Goal: Information Seeking & Learning: Learn about a topic

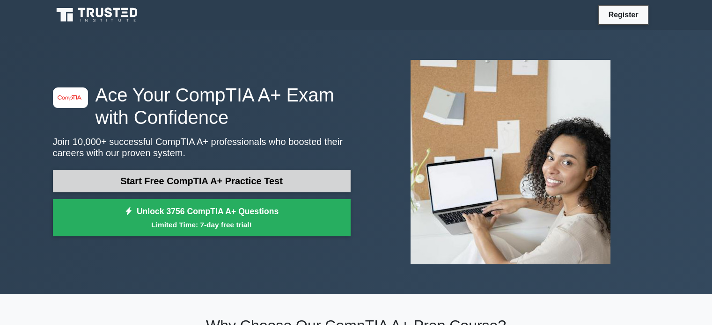
click at [237, 185] on link "Start Free CompTIA A+ Practice Test" at bounding box center [202, 181] width 298 height 22
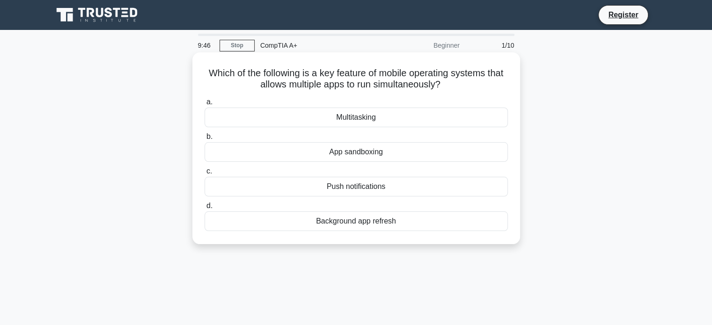
click at [356, 121] on div "Multitasking" at bounding box center [356, 118] width 303 height 20
click at [205, 105] on input "a. Multitasking" at bounding box center [205, 102] width 0 height 6
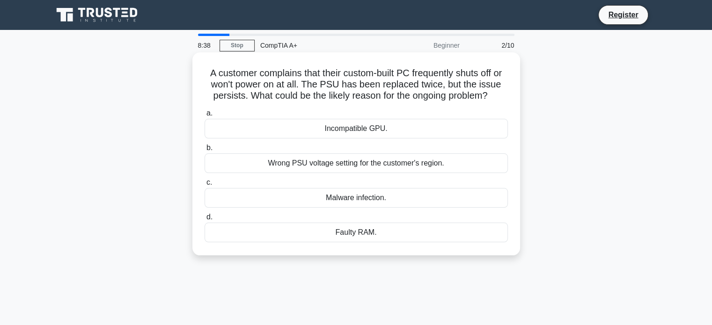
click at [355, 235] on div "Faulty RAM." at bounding box center [356, 233] width 303 height 20
click at [205, 220] on input "d. Faulty RAM." at bounding box center [205, 217] width 0 height 6
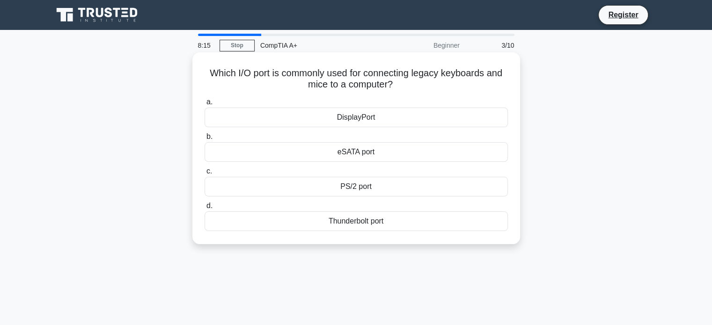
click at [355, 220] on div "Thunderbolt port" at bounding box center [356, 222] width 303 height 20
click at [205, 209] on input "d. Thunderbolt port" at bounding box center [205, 206] width 0 height 6
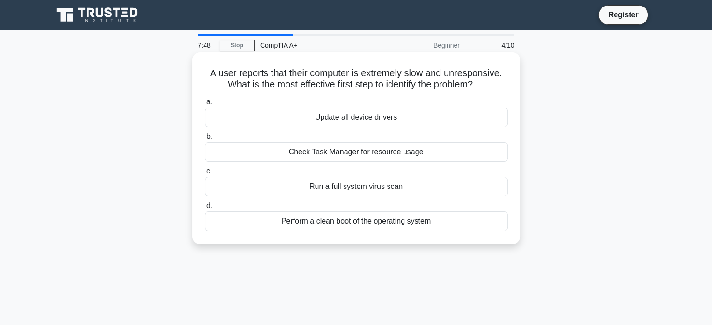
click at [351, 119] on div "Update all device drivers" at bounding box center [356, 118] width 303 height 20
click at [205, 105] on input "a. Update all device drivers" at bounding box center [205, 102] width 0 height 6
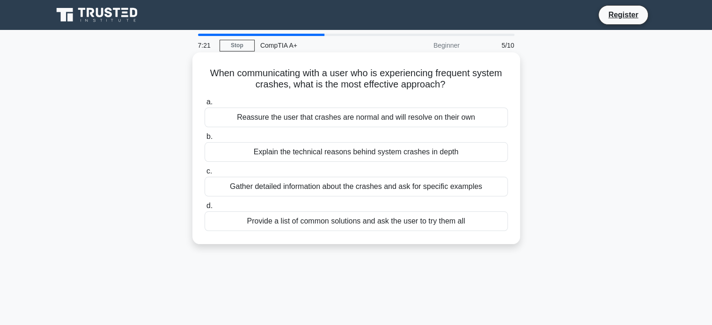
click at [356, 189] on div "Gather detailed information about the crashes and ask for specific examples" at bounding box center [356, 187] width 303 height 20
click at [205, 175] on input "c. Gather detailed information about the crashes and ask for specific examples" at bounding box center [205, 171] width 0 height 6
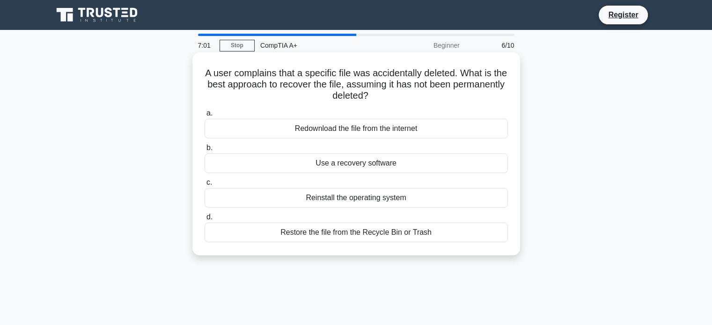
click at [367, 235] on div "Restore the file from the Recycle Bin or Trash" at bounding box center [356, 233] width 303 height 20
click at [205, 220] on input "d. Restore the file from the Recycle Bin or Trash" at bounding box center [205, 217] width 0 height 6
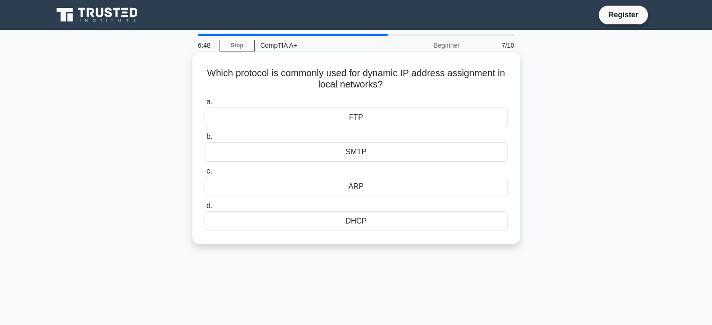
click at [359, 221] on div "DHCP" at bounding box center [356, 222] width 303 height 20
click at [205, 209] on input "d. DHCP" at bounding box center [205, 206] width 0 height 6
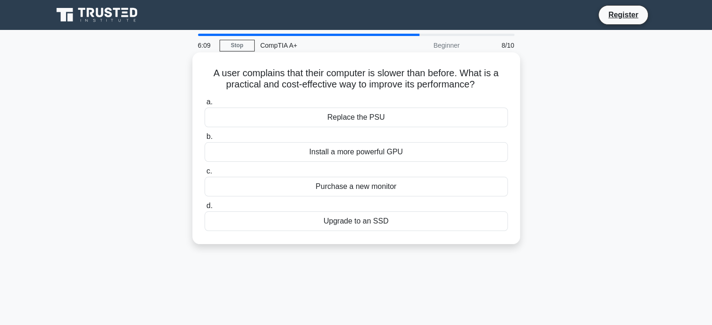
click at [359, 222] on div "Upgrade to an SSD" at bounding box center [356, 222] width 303 height 20
click at [205, 209] on input "d. Upgrade to an SSD" at bounding box center [205, 206] width 0 height 6
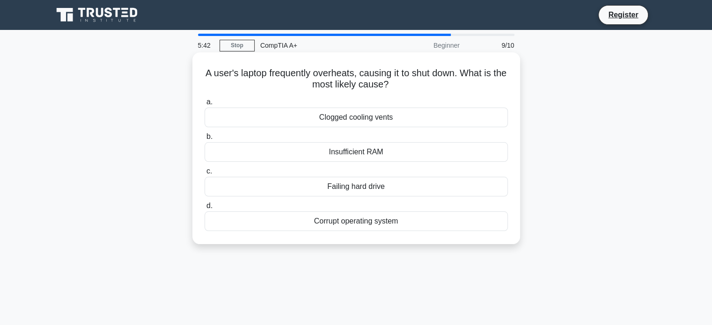
click at [324, 118] on div "Clogged cooling vents" at bounding box center [356, 118] width 303 height 20
click at [205, 105] on input "a. Clogged cooling vents" at bounding box center [205, 102] width 0 height 6
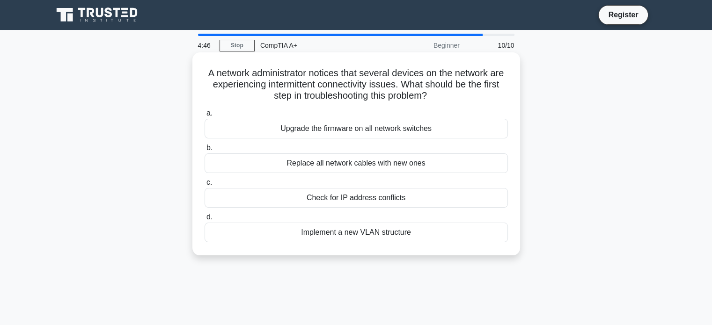
click at [327, 131] on div "Upgrade the firmware on all network switches" at bounding box center [356, 129] width 303 height 20
click at [205, 117] on input "a. Upgrade the firmware on all network switches" at bounding box center [205, 113] width 0 height 6
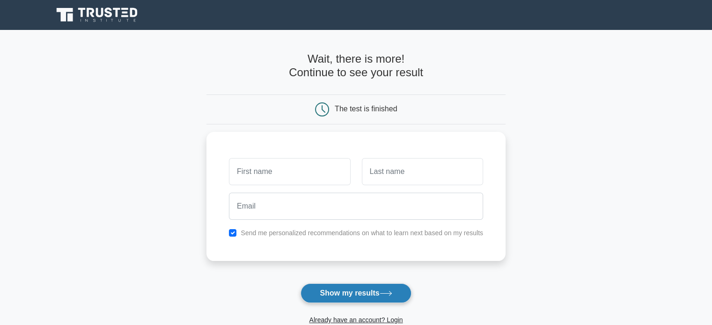
click at [358, 295] on button "Show my results" at bounding box center [355, 294] width 110 height 20
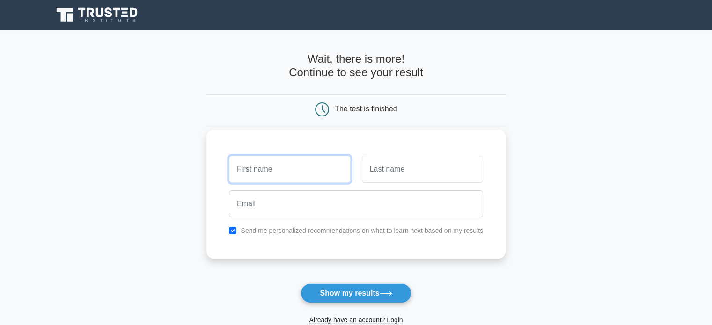
click at [314, 173] on input "text" at bounding box center [289, 169] width 121 height 27
type input "jesse"
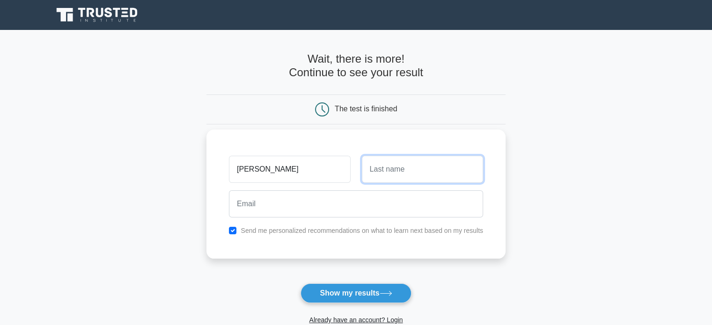
click at [387, 173] on input "text" at bounding box center [422, 169] width 121 height 27
type input "Daniel"
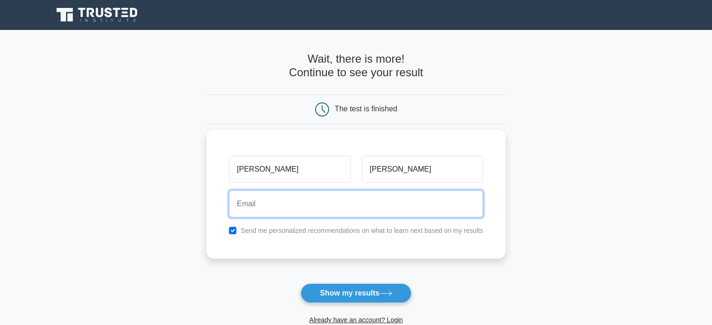
click at [339, 211] on input "email" at bounding box center [356, 203] width 254 height 27
type input "jesseighoraye@gmail.com"
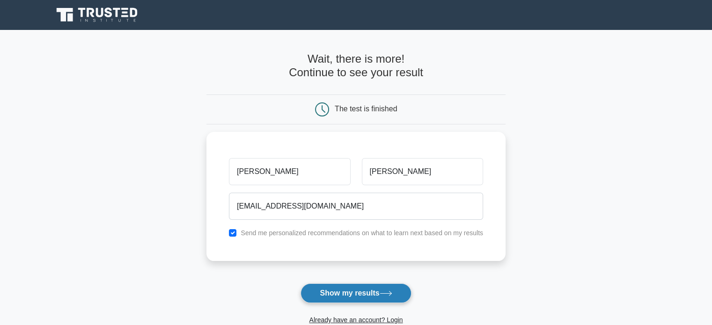
click at [347, 293] on button "Show my results" at bounding box center [355, 294] width 110 height 20
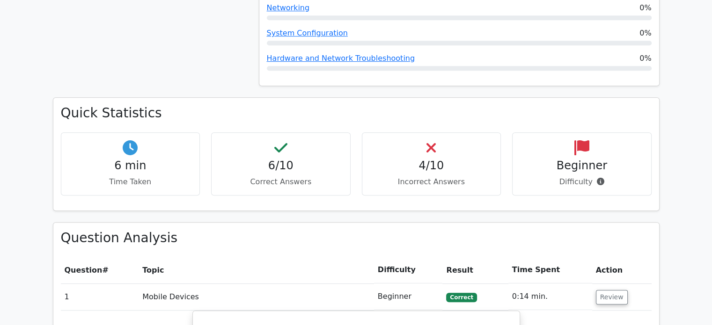
scroll to position [526, 0]
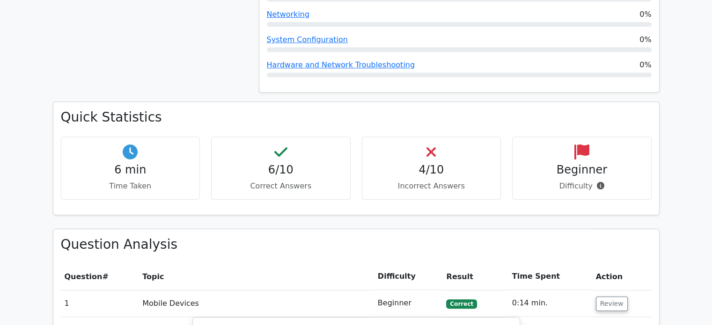
click at [429, 163] on h4 "4/10" at bounding box center [432, 170] width 124 height 14
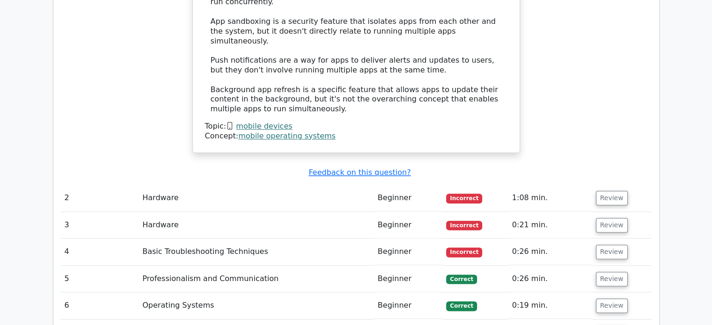
scroll to position [1116, 0]
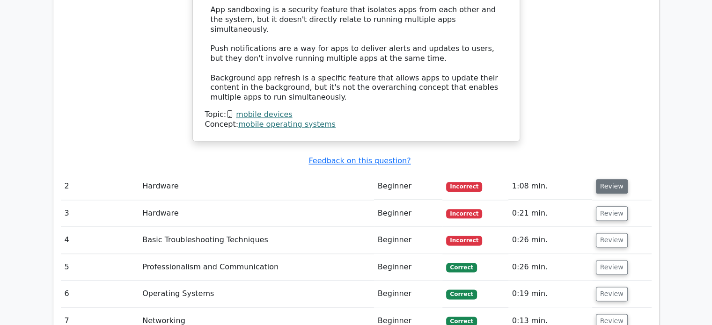
click at [609, 179] on button "Review" at bounding box center [612, 186] width 32 height 15
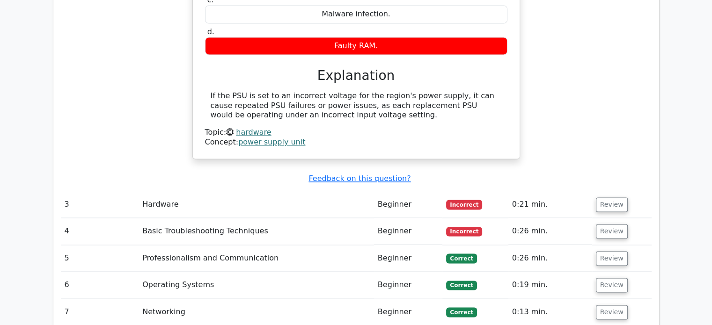
scroll to position [1449, 0]
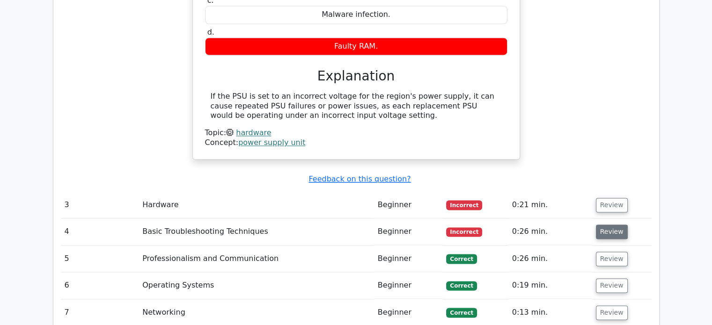
click at [605, 225] on button "Review" at bounding box center [612, 232] width 32 height 15
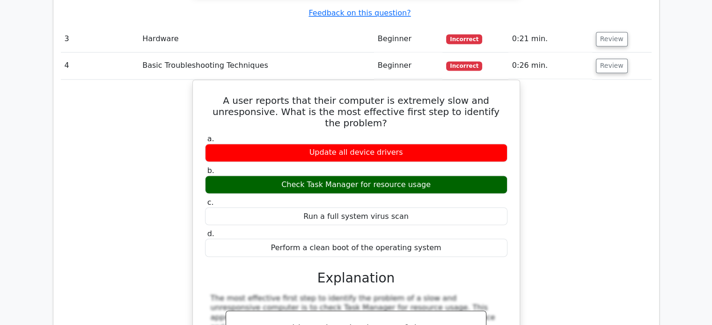
scroll to position [1615, 0]
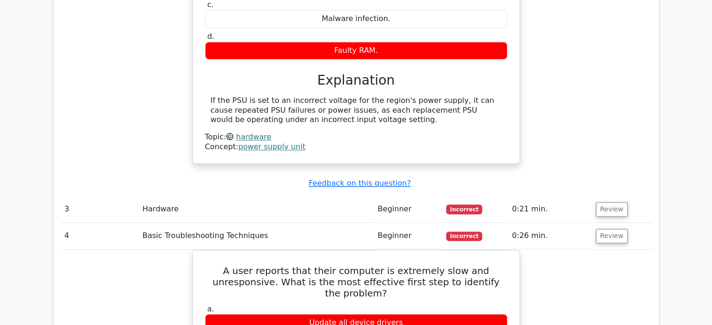
scroll to position [1468, 0]
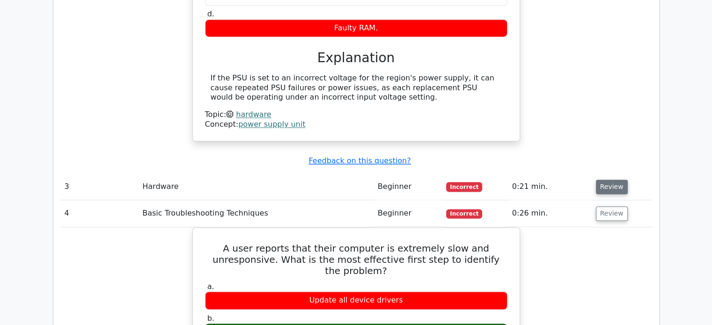
click at [613, 180] on button "Review" at bounding box center [612, 187] width 32 height 15
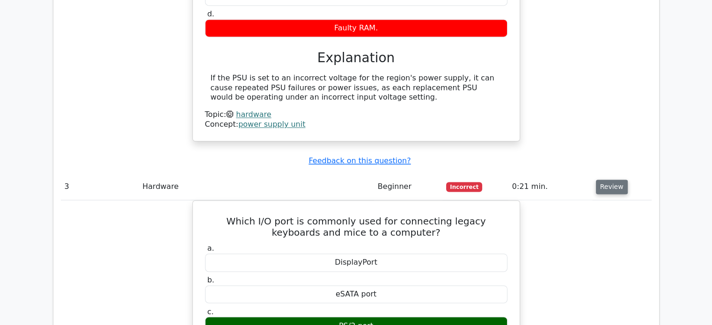
click at [615, 180] on button "Review" at bounding box center [612, 187] width 32 height 15
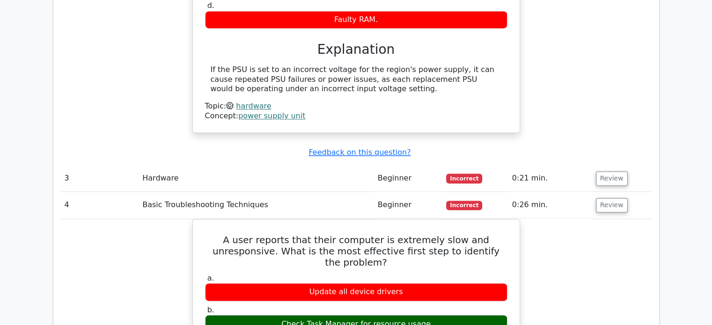
scroll to position [1475, 0]
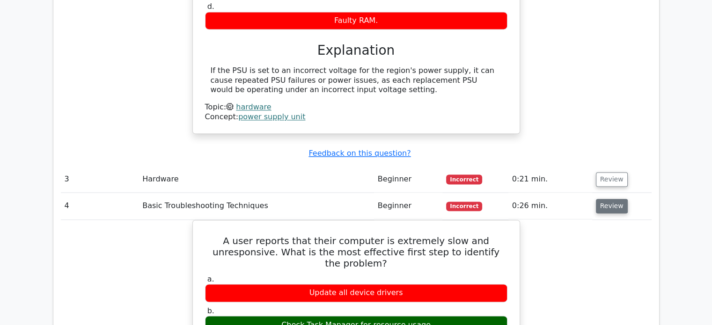
click at [618, 199] on button "Review" at bounding box center [612, 206] width 32 height 15
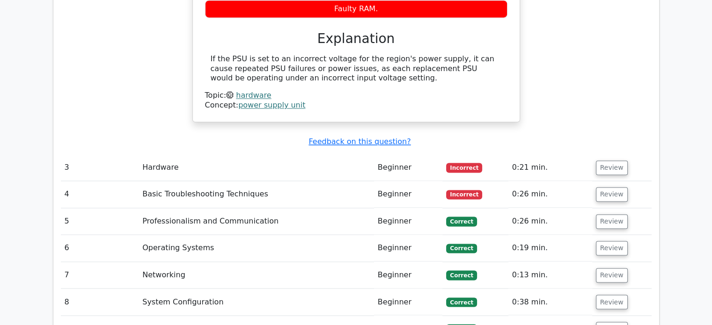
scroll to position [1503, 0]
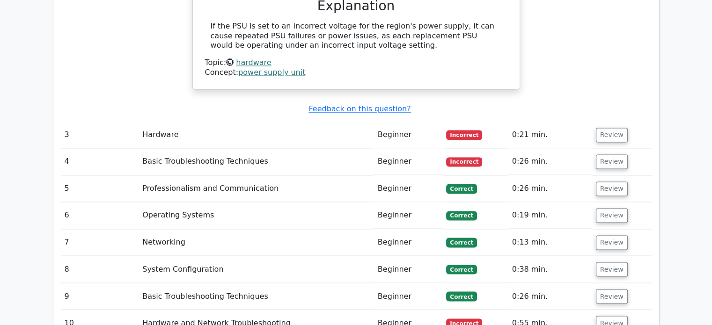
scroll to position [1519, 0]
click at [605, 316] on button "Review" at bounding box center [612, 323] width 32 height 15
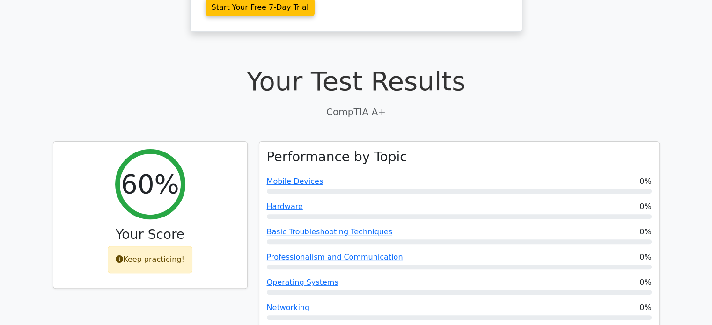
scroll to position [239, 0]
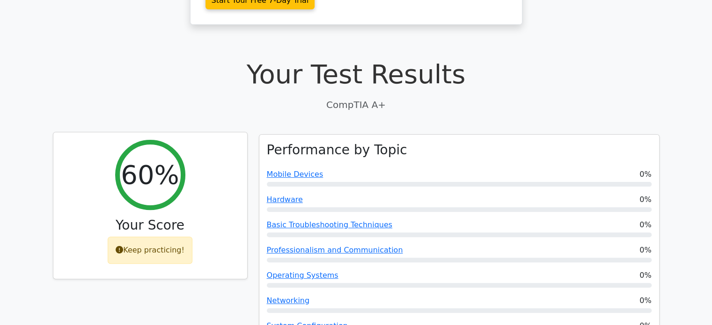
click at [169, 237] on div "Keep practicing!" at bounding box center [150, 250] width 85 height 27
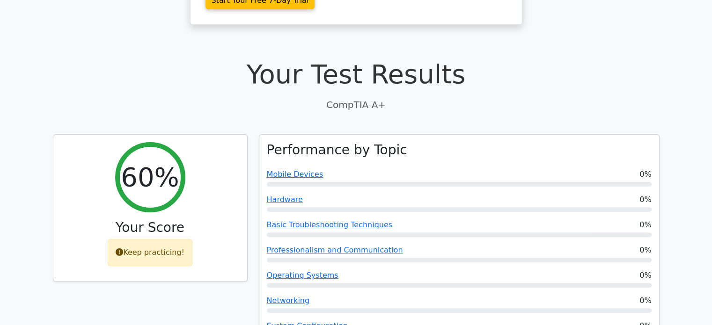
scroll to position [0, 0]
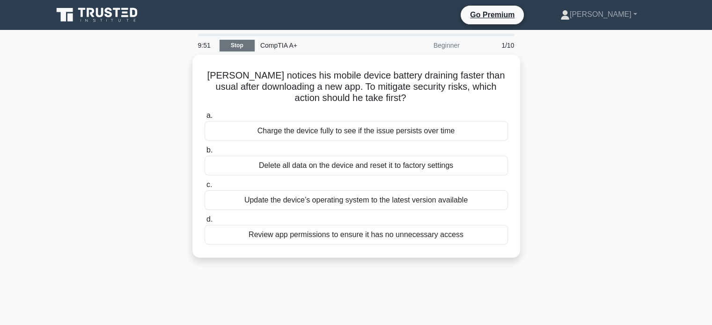
click at [234, 45] on link "Stop" at bounding box center [236, 46] width 35 height 12
